Goal: Transaction & Acquisition: Subscribe to service/newsletter

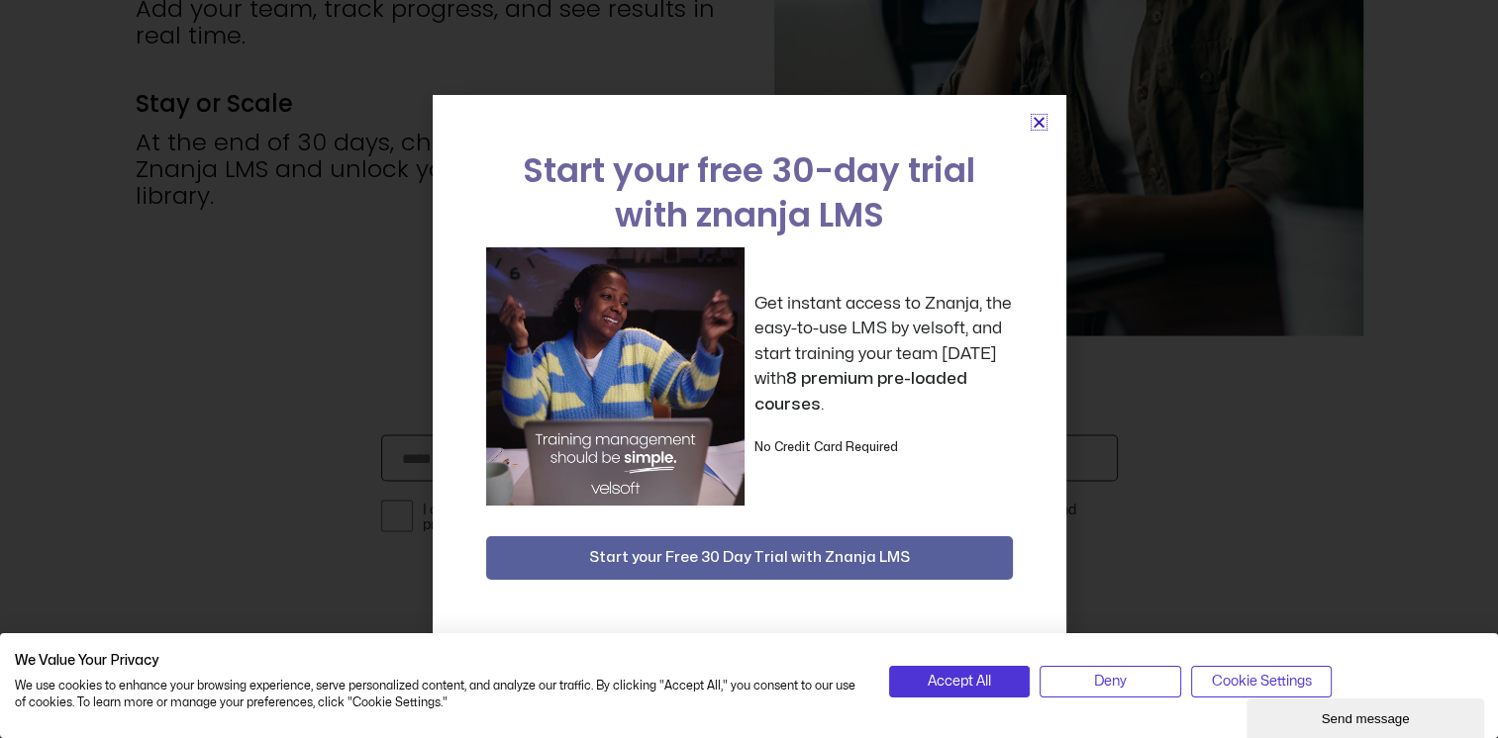
scroll to position [5193, 0]
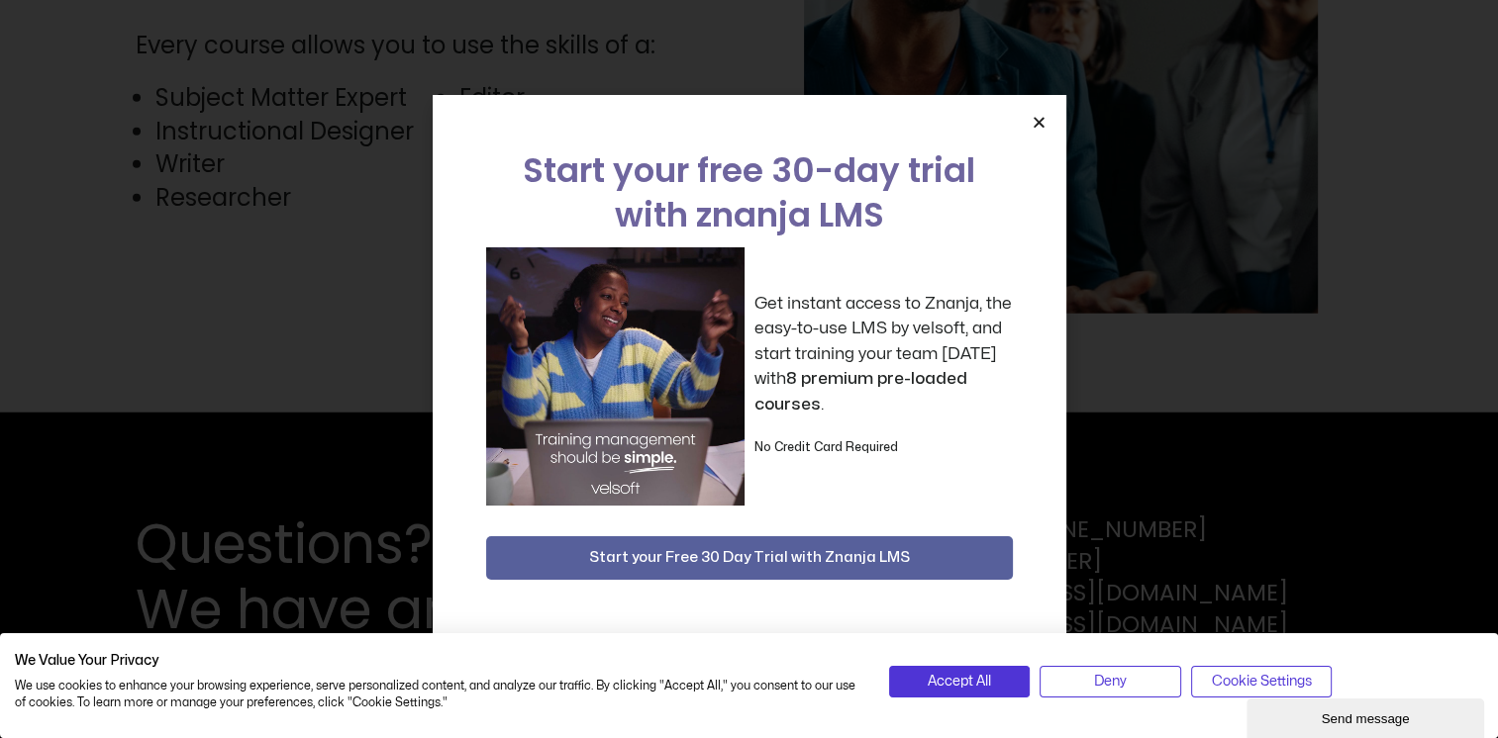
click at [749, 553] on span "Start your Free 30 Day Trial with Znanja LMS" at bounding box center [749, 558] width 321 height 24
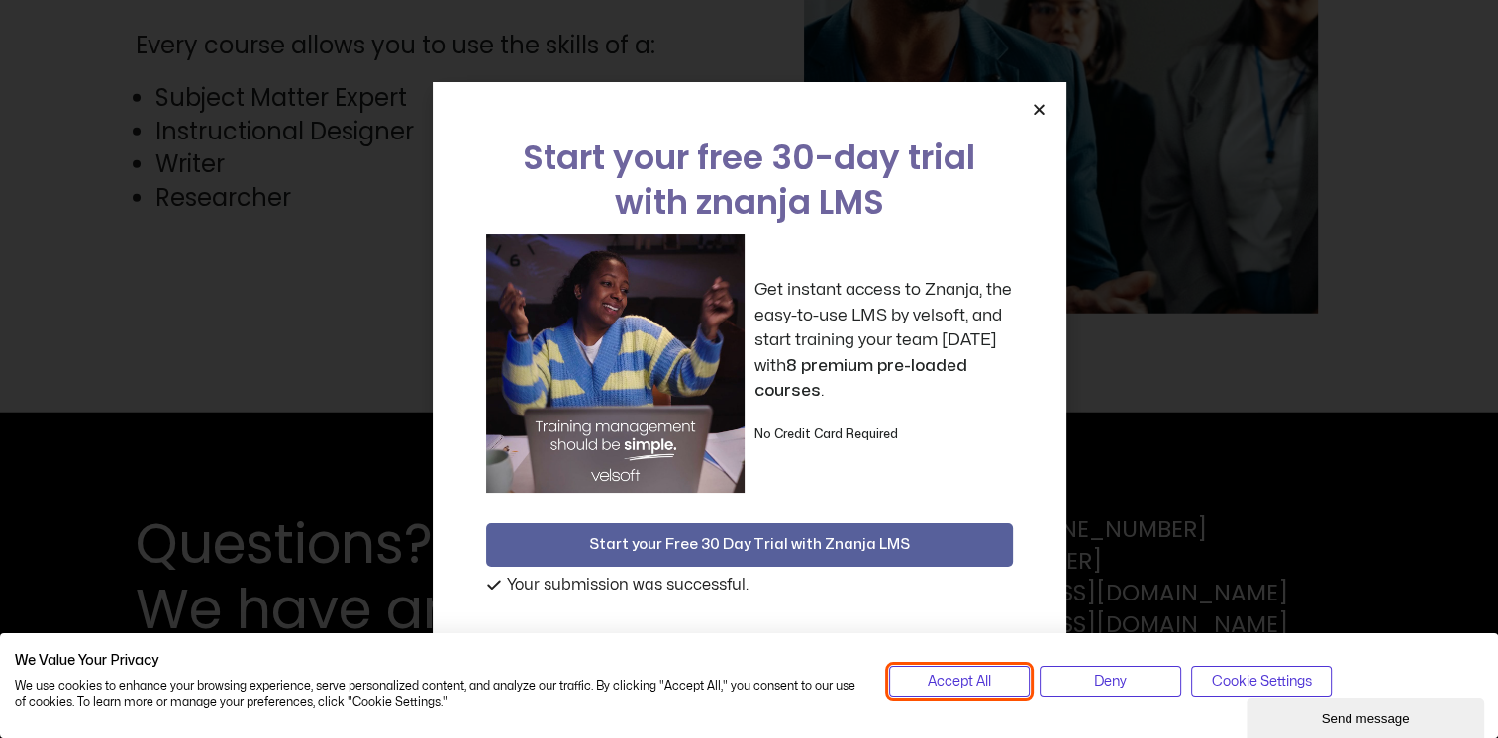
click at [955, 674] on span "Accept All" at bounding box center [958, 682] width 63 height 22
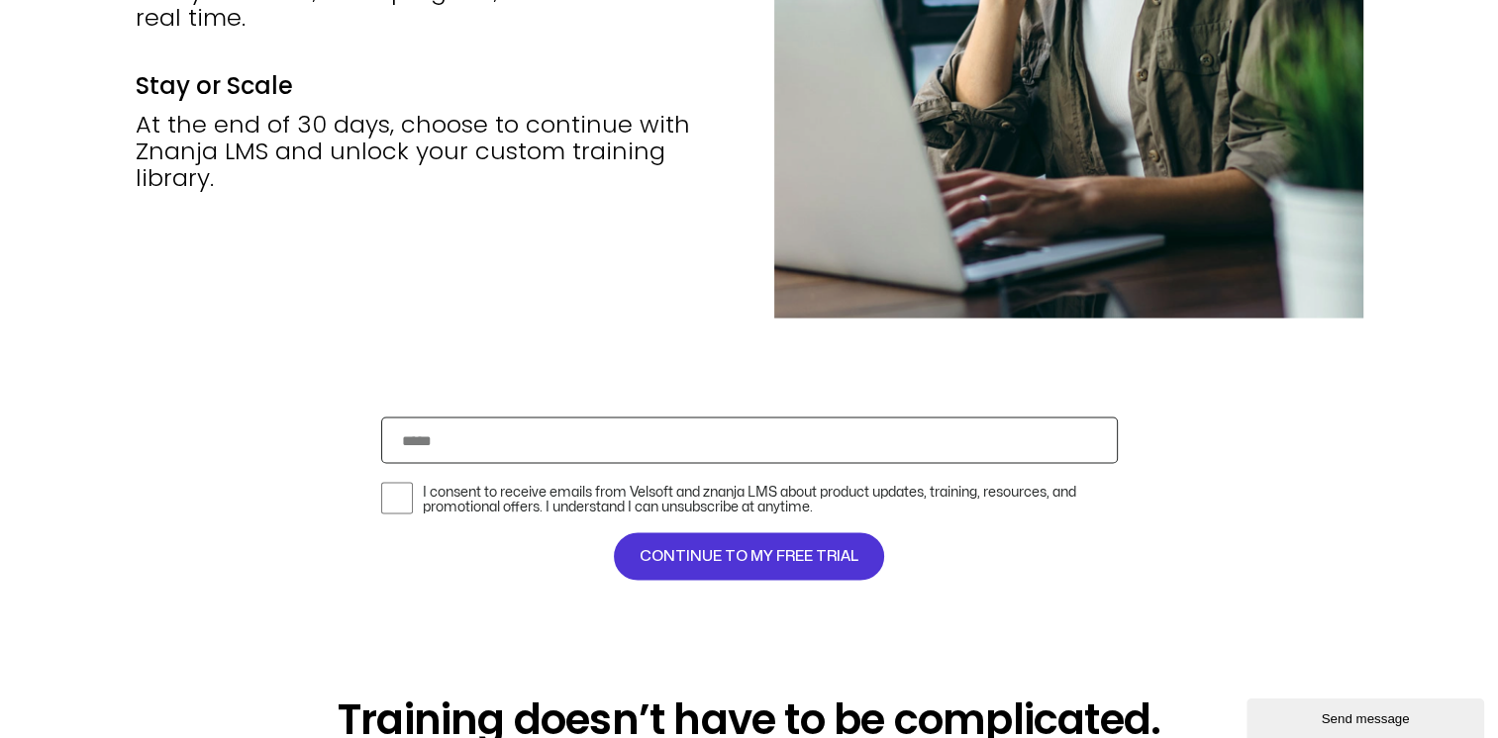
scroll to position [3907, 0]
click at [501, 446] on input "Email" at bounding box center [749, 440] width 736 height 47
type input "**********"
click at [767, 556] on span "CONTINUE TO MY FREE TRIAL" at bounding box center [748, 556] width 219 height 24
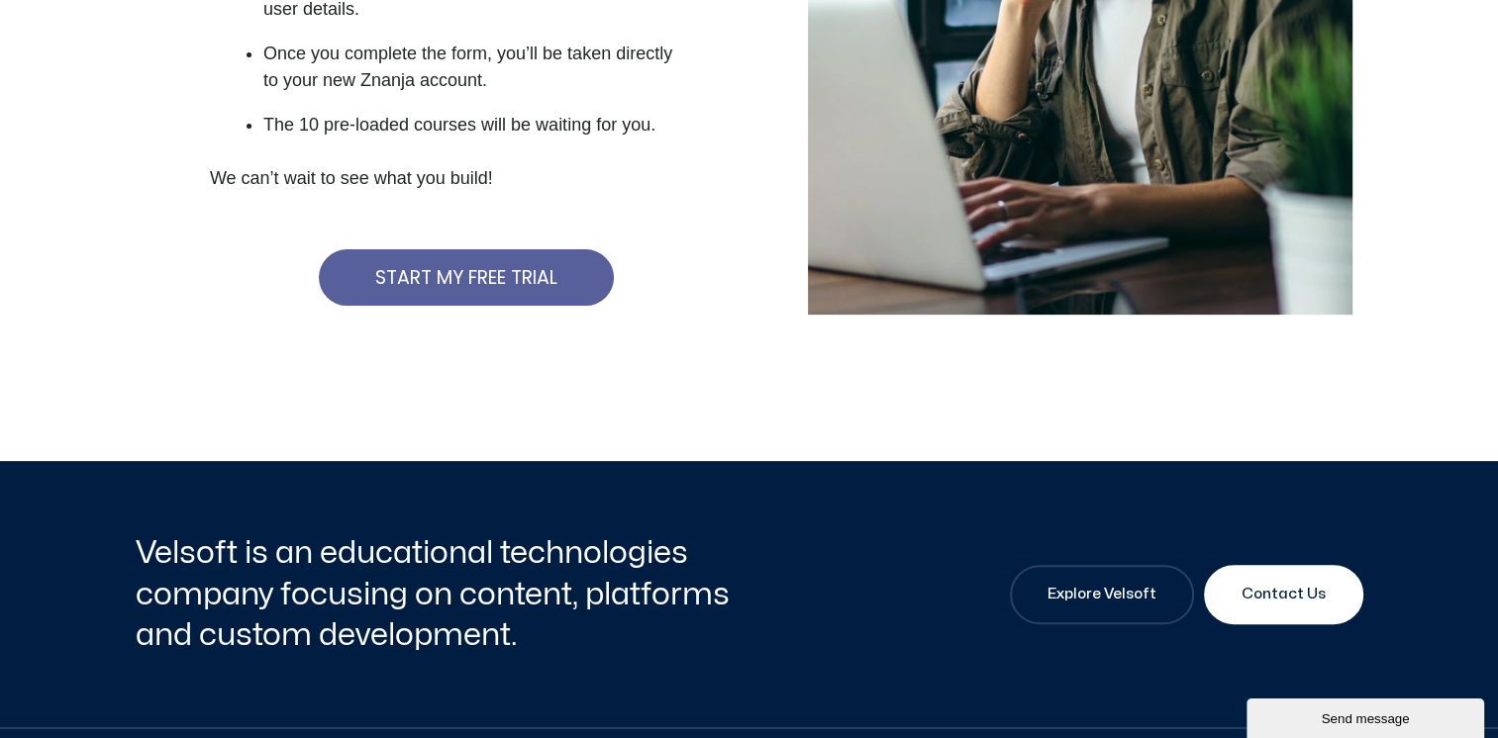
scroll to position [495, 0]
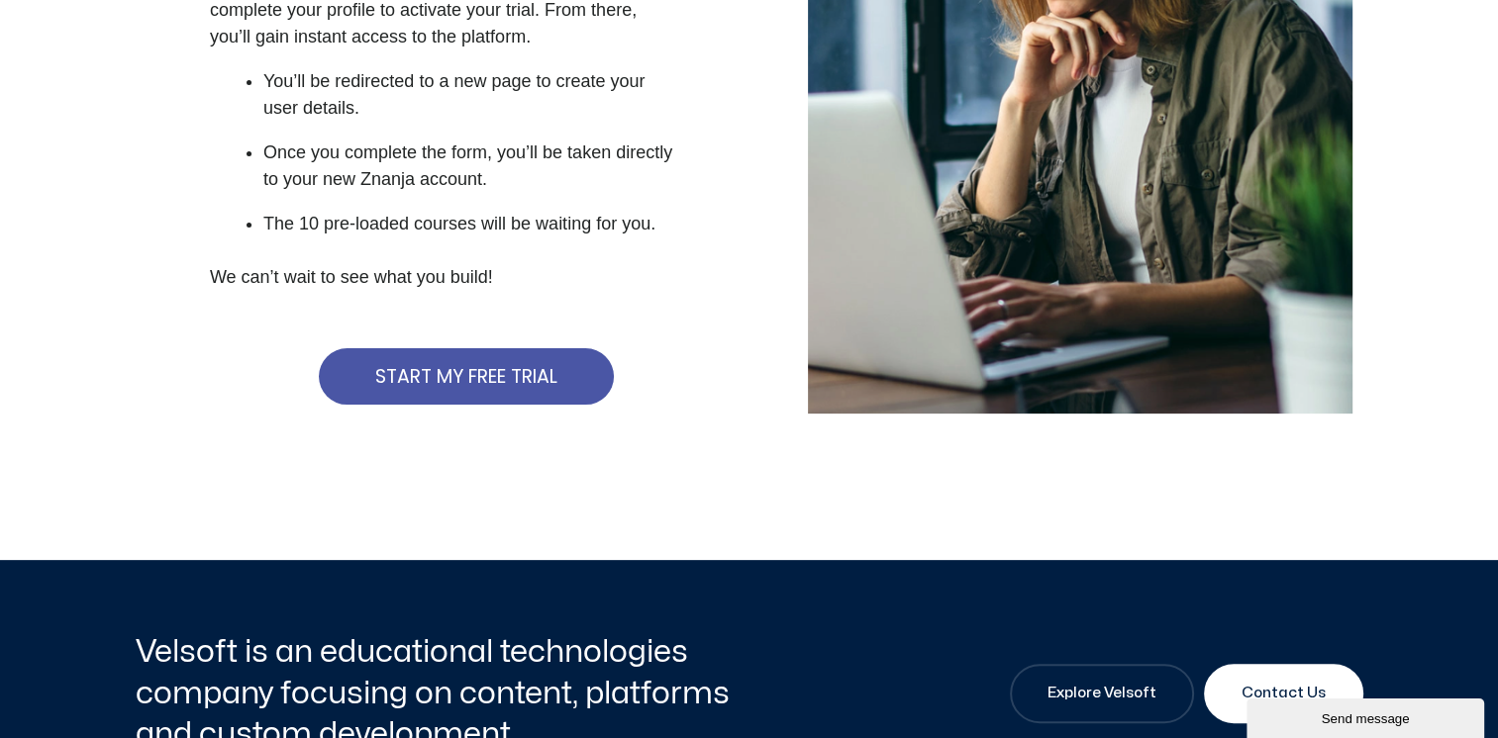
click at [464, 377] on span "START MY FREE TRIAL" at bounding box center [466, 376] width 182 height 19
